Goal: Information Seeking & Learning: Learn about a topic

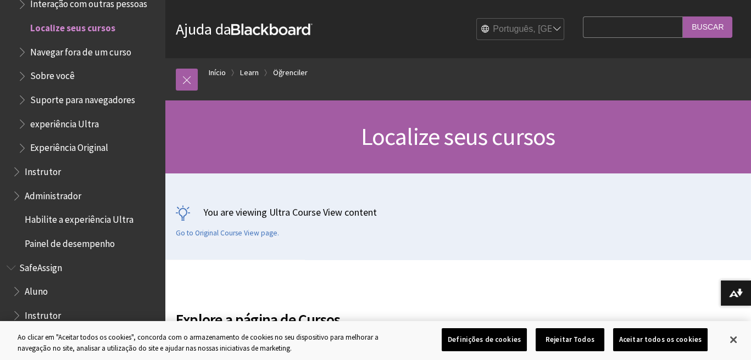
click at [607, 31] on input "Search Query" at bounding box center [633, 26] width 100 height 21
type input "faltas"
click at [693, 30] on input "Buscar" at bounding box center [707, 26] width 49 height 21
